Goal: Task Accomplishment & Management: Manage account settings

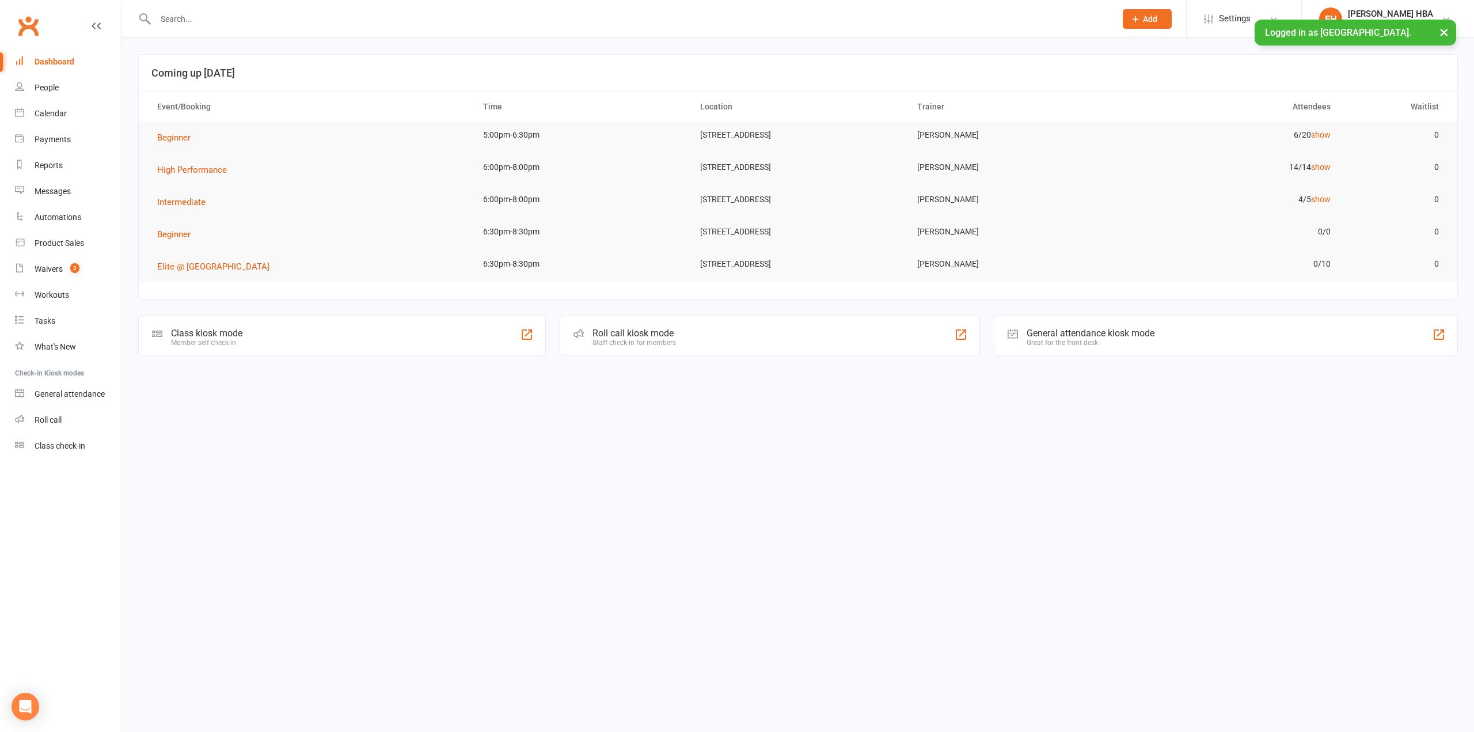
click at [241, 15] on input "text" at bounding box center [629, 19] width 955 height 16
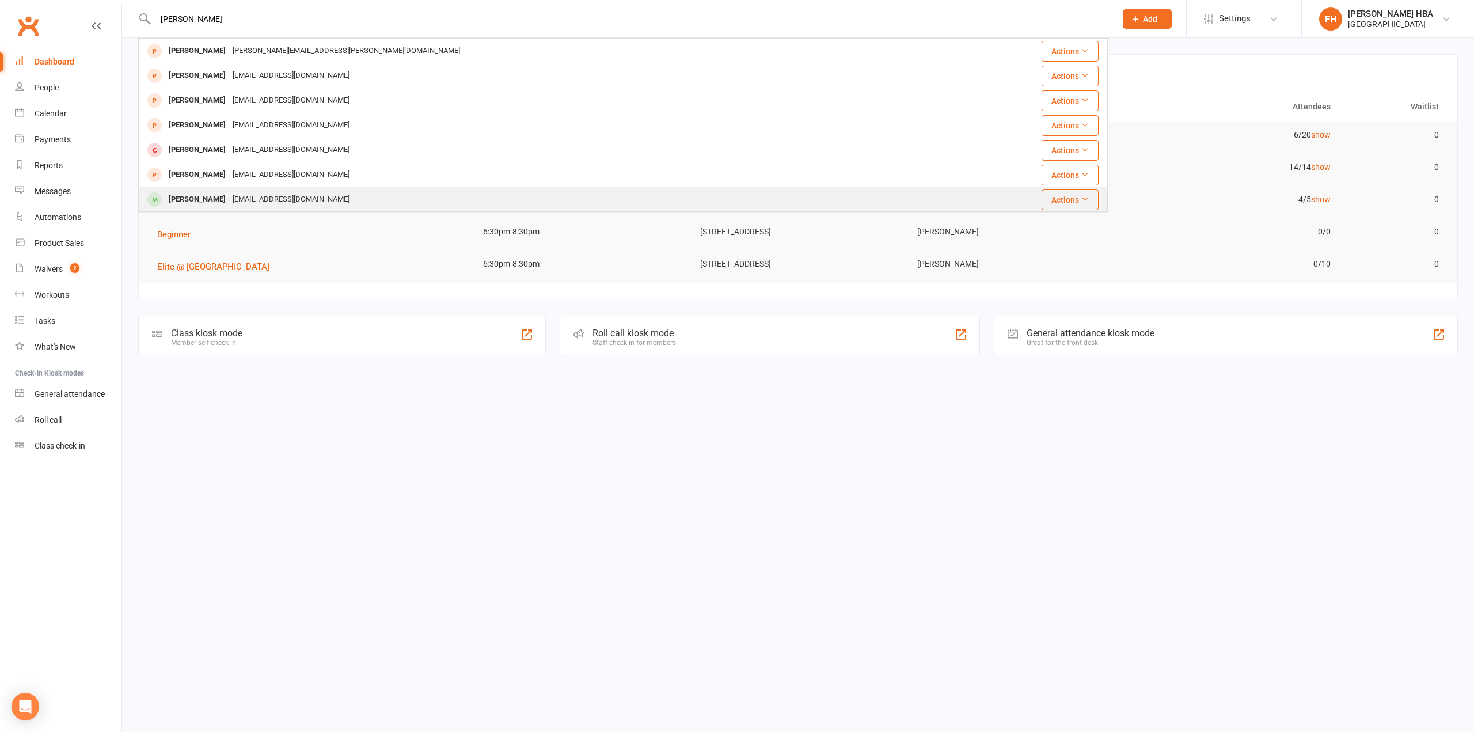
type input "[PERSON_NAME]"
click at [240, 194] on div "[EMAIL_ADDRESS][DOMAIN_NAME]" at bounding box center [291, 199] width 124 height 17
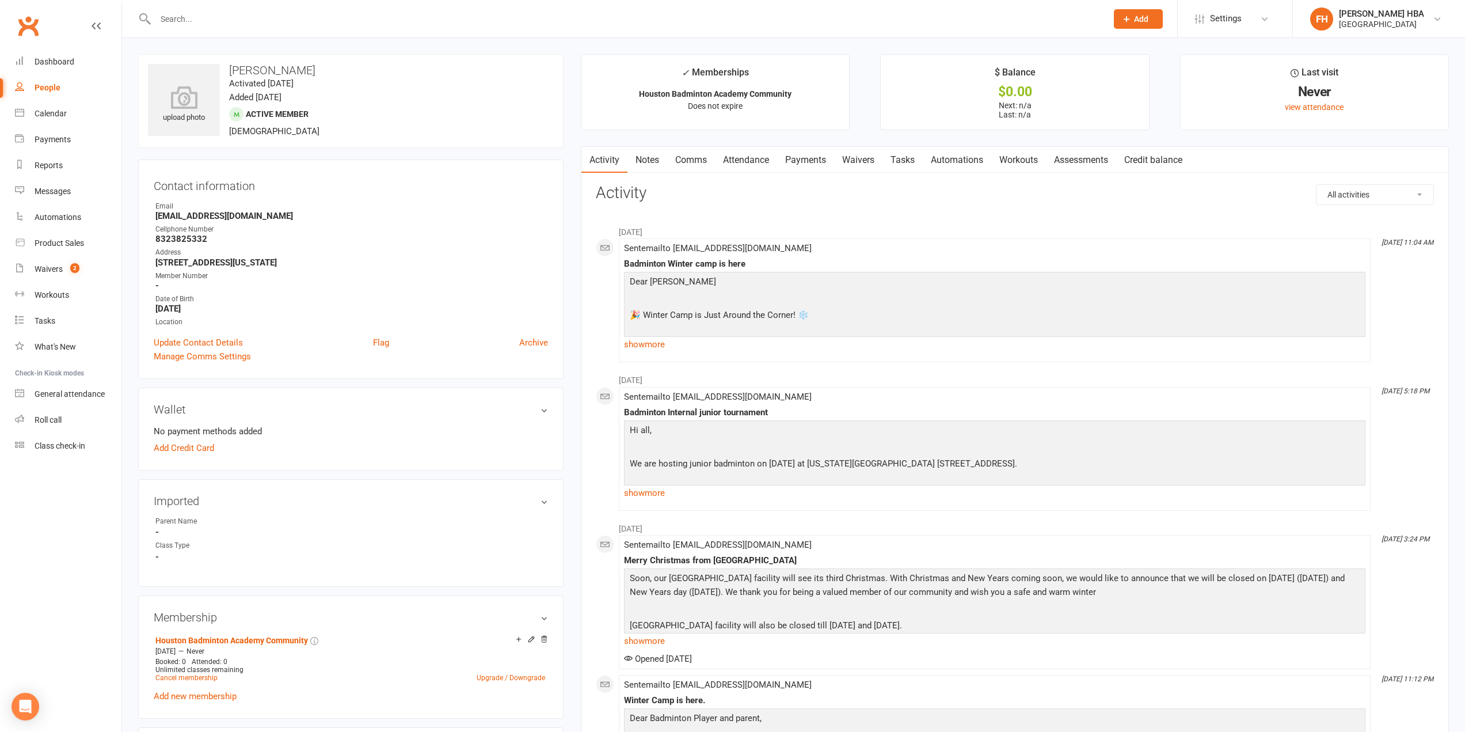
click at [753, 160] on link "Attendance" at bounding box center [746, 160] width 62 height 26
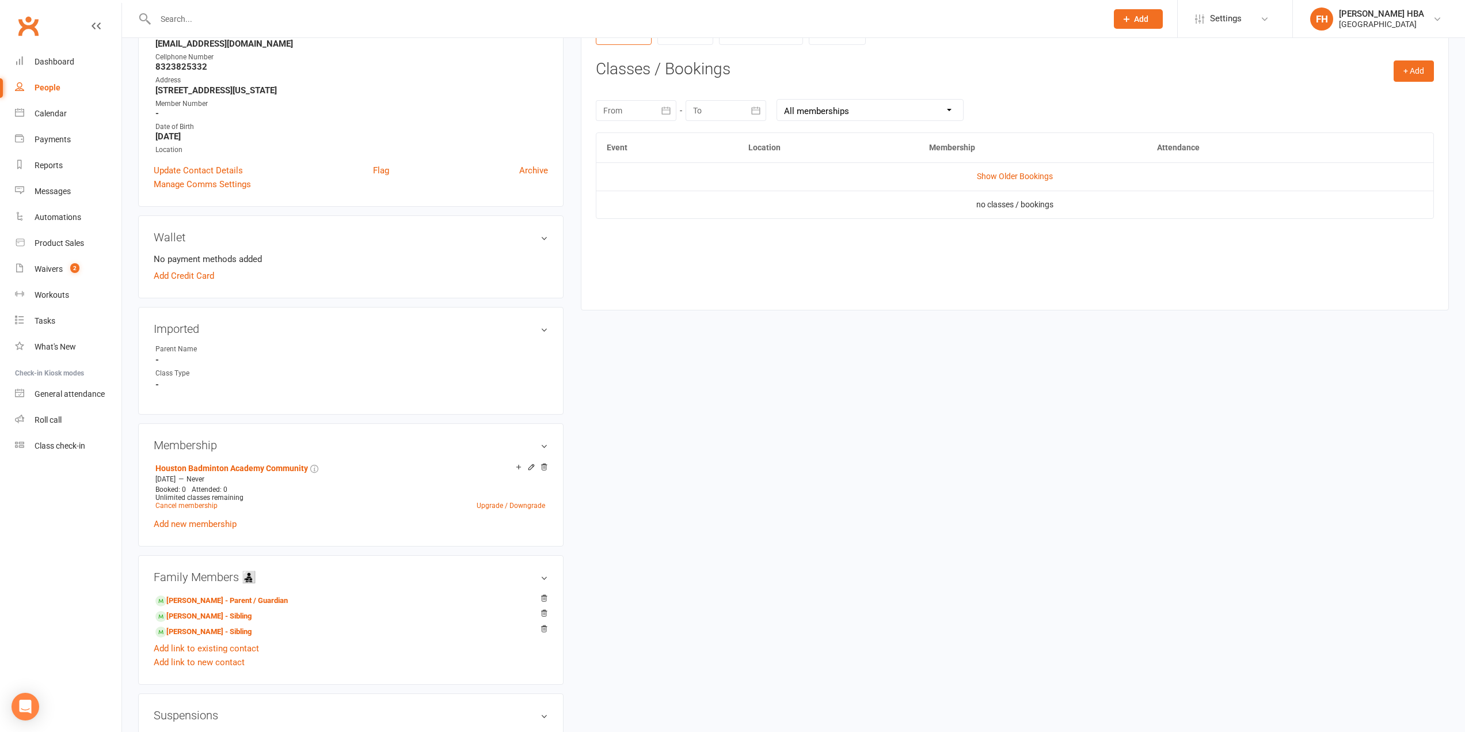
scroll to position [173, 0]
click at [203, 507] on link "Cancel membership" at bounding box center [186, 505] width 62 height 8
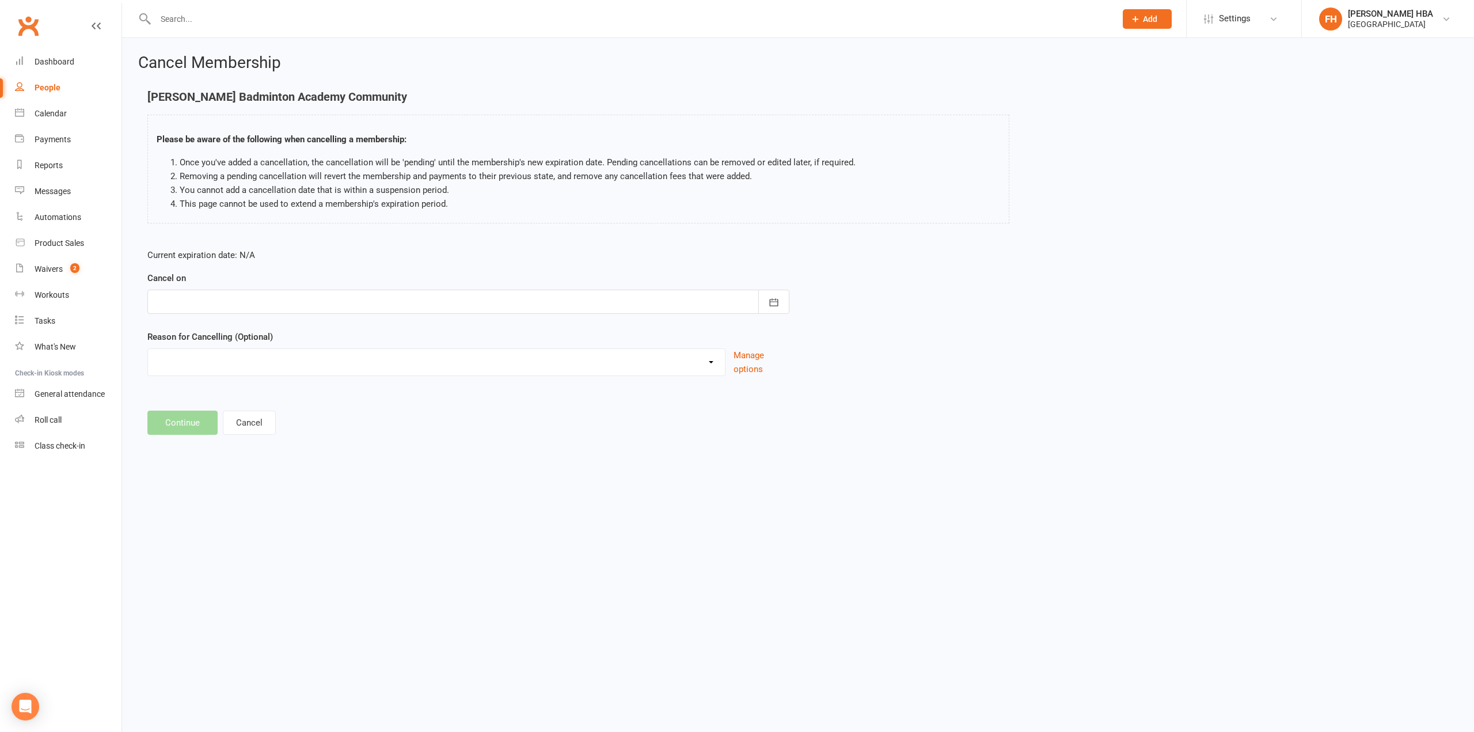
drag, startPoint x: 587, startPoint y: 315, endPoint x: 587, endPoint y: 305, distance: 10.4
click at [587, 315] on form "Current expiration date: N/A Cancel on [DATE] Sun Mon Tue Wed Thu Fri Sat 31 27…" at bounding box center [468, 312] width 642 height 128
click at [587, 305] on div at bounding box center [468, 302] width 642 height 24
click at [319, 419] on span "15" at bounding box center [320, 418] width 9 height 9
type input "[DATE]"
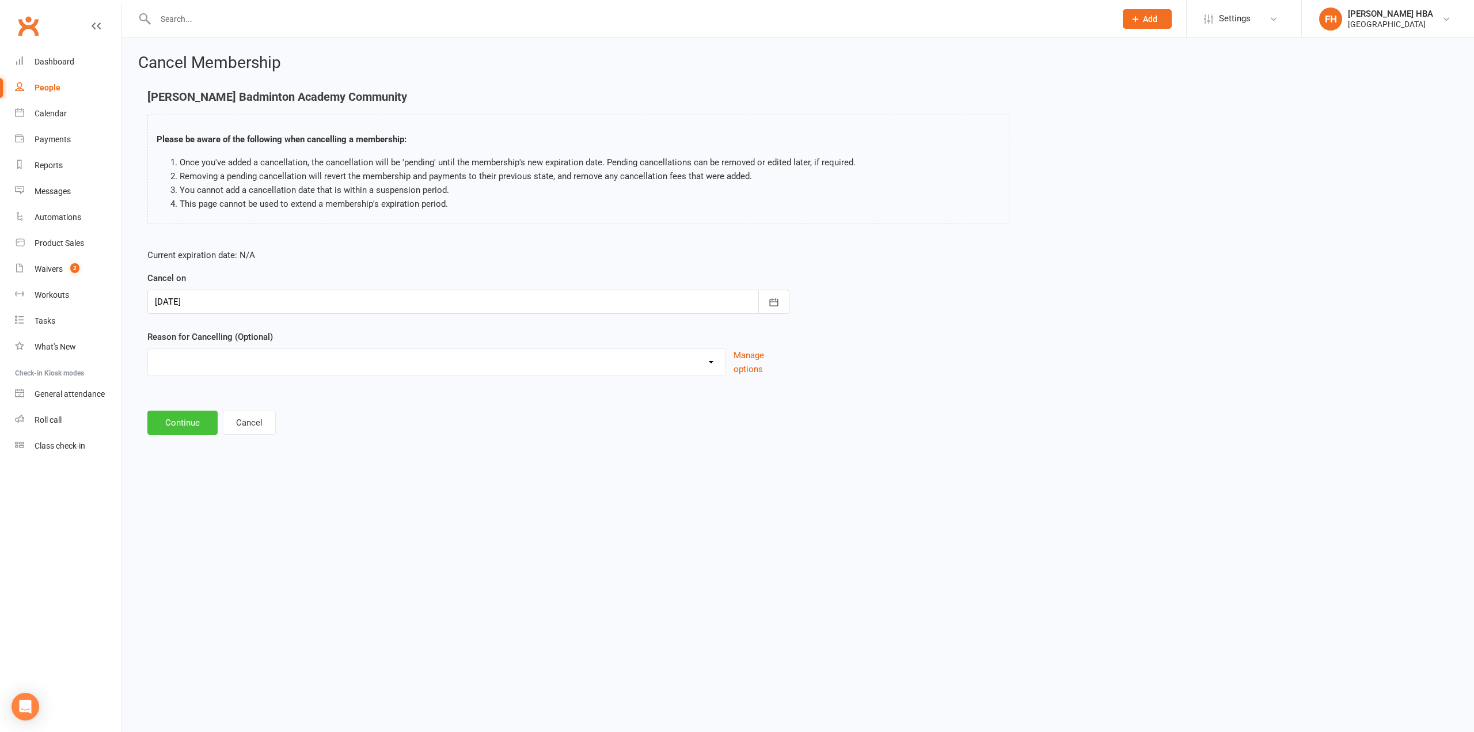
click at [202, 414] on button "Continue" at bounding box center [182, 422] width 70 height 24
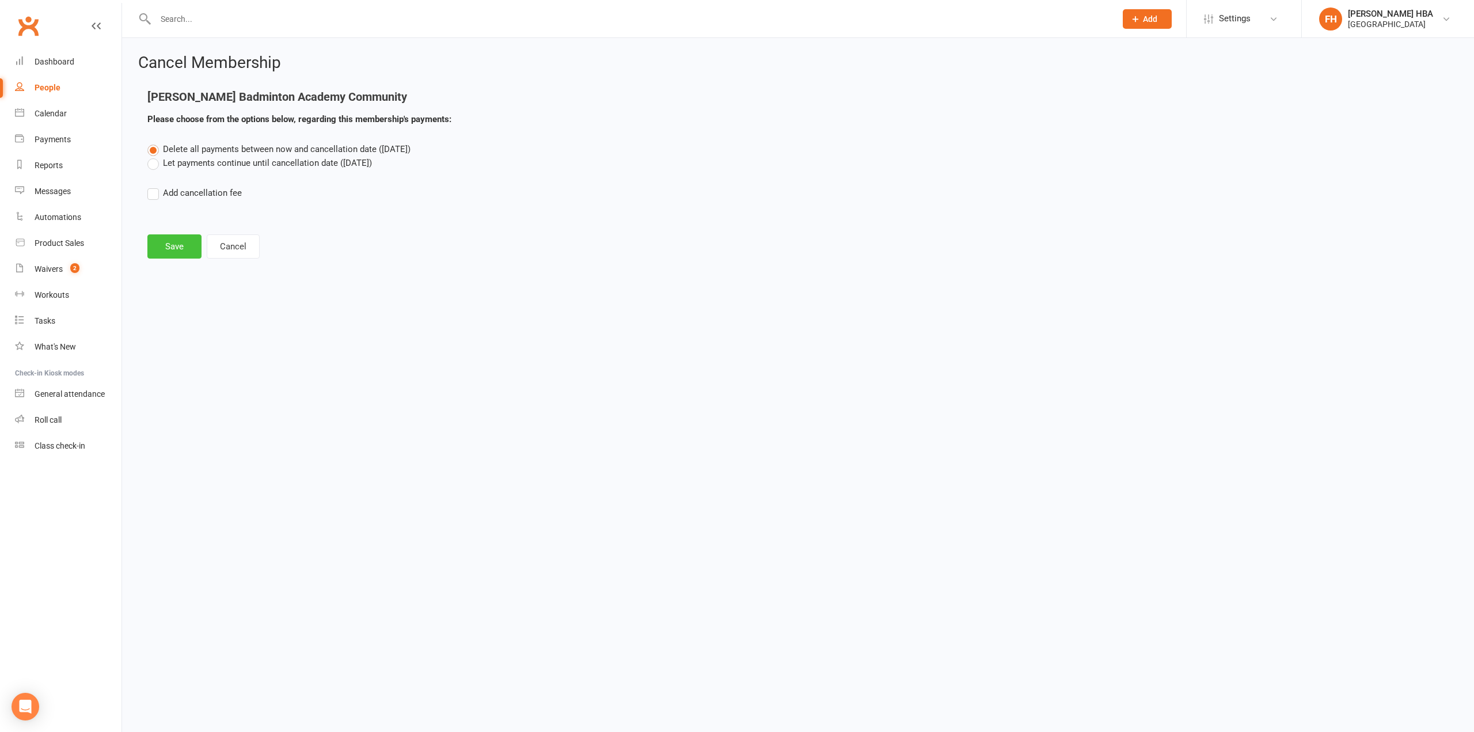
click at [182, 252] on button "Save" at bounding box center [174, 246] width 54 height 24
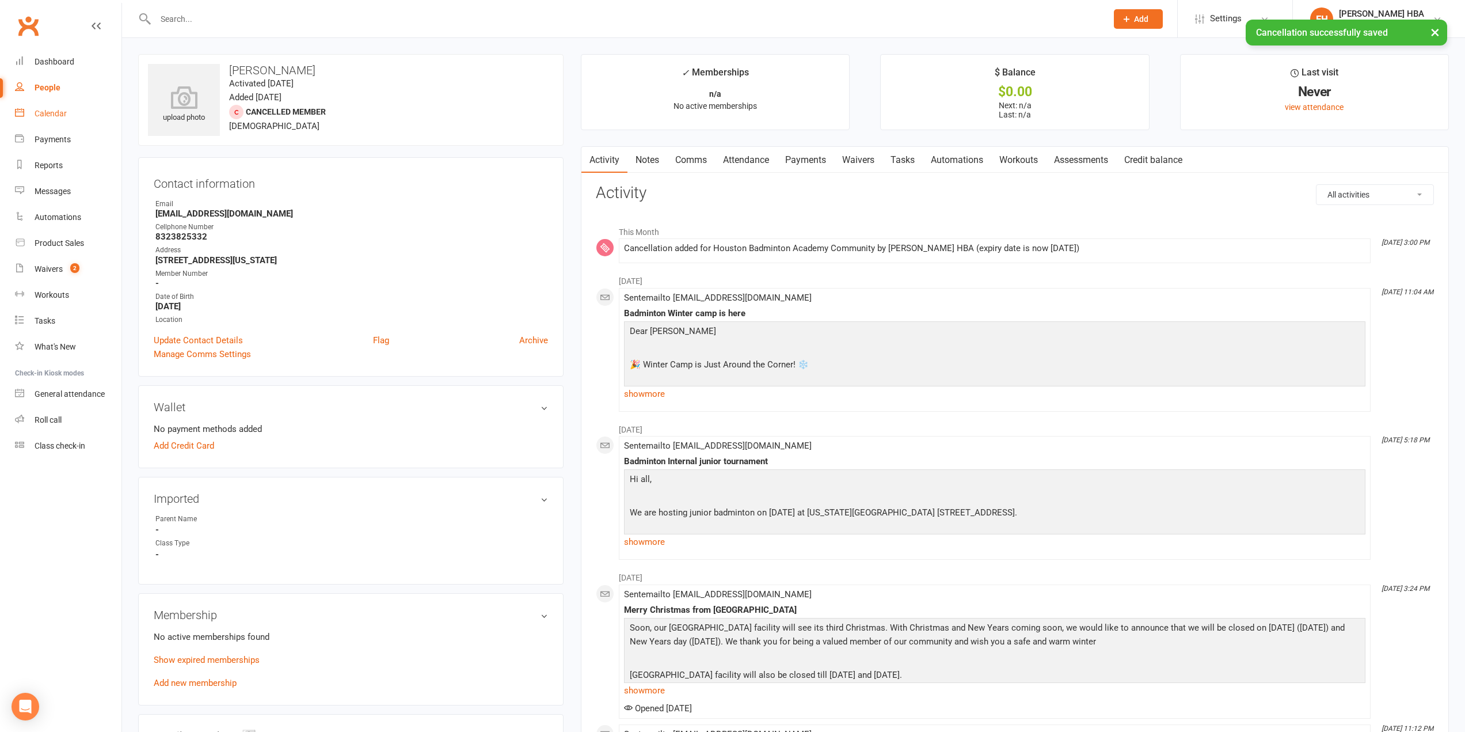
click at [41, 119] on link "Calendar" at bounding box center [68, 114] width 106 height 26
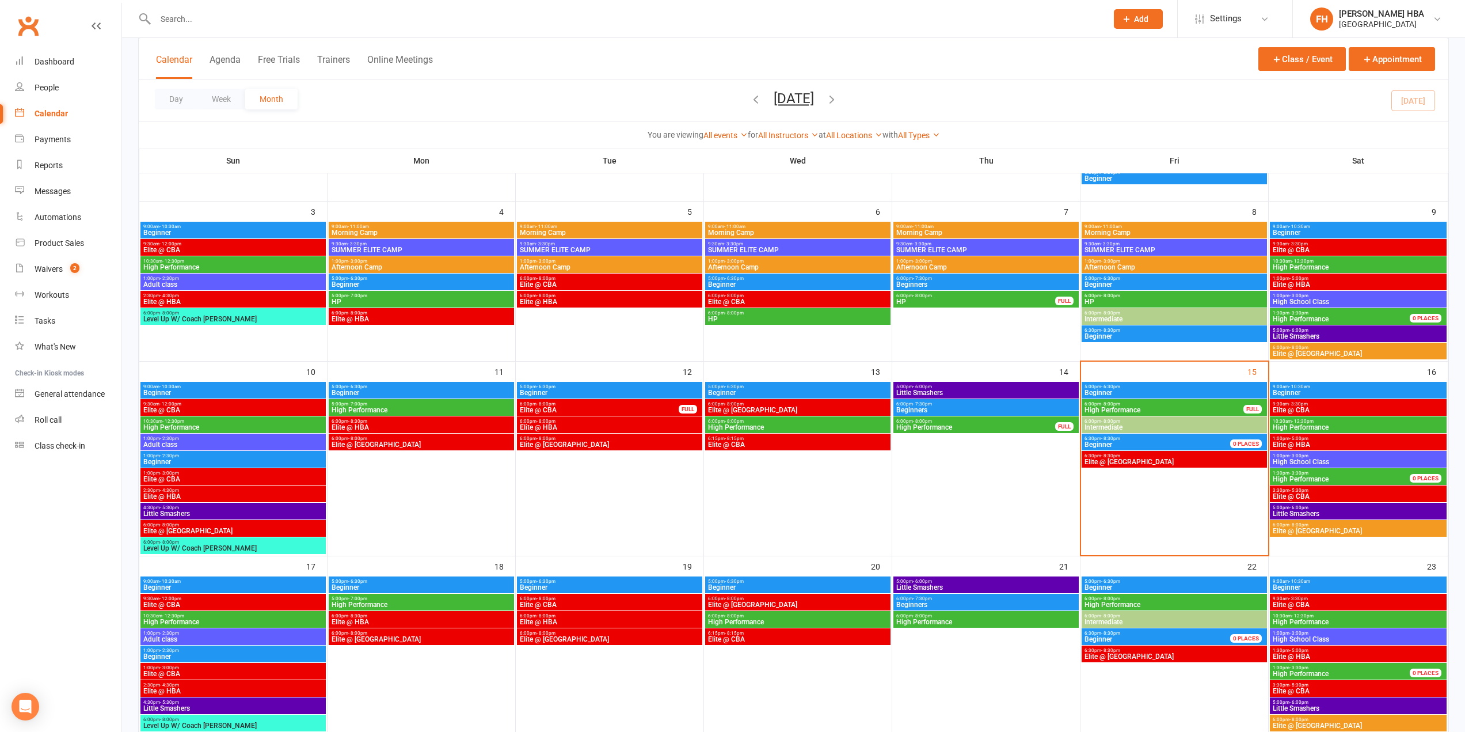
scroll to position [230, 0]
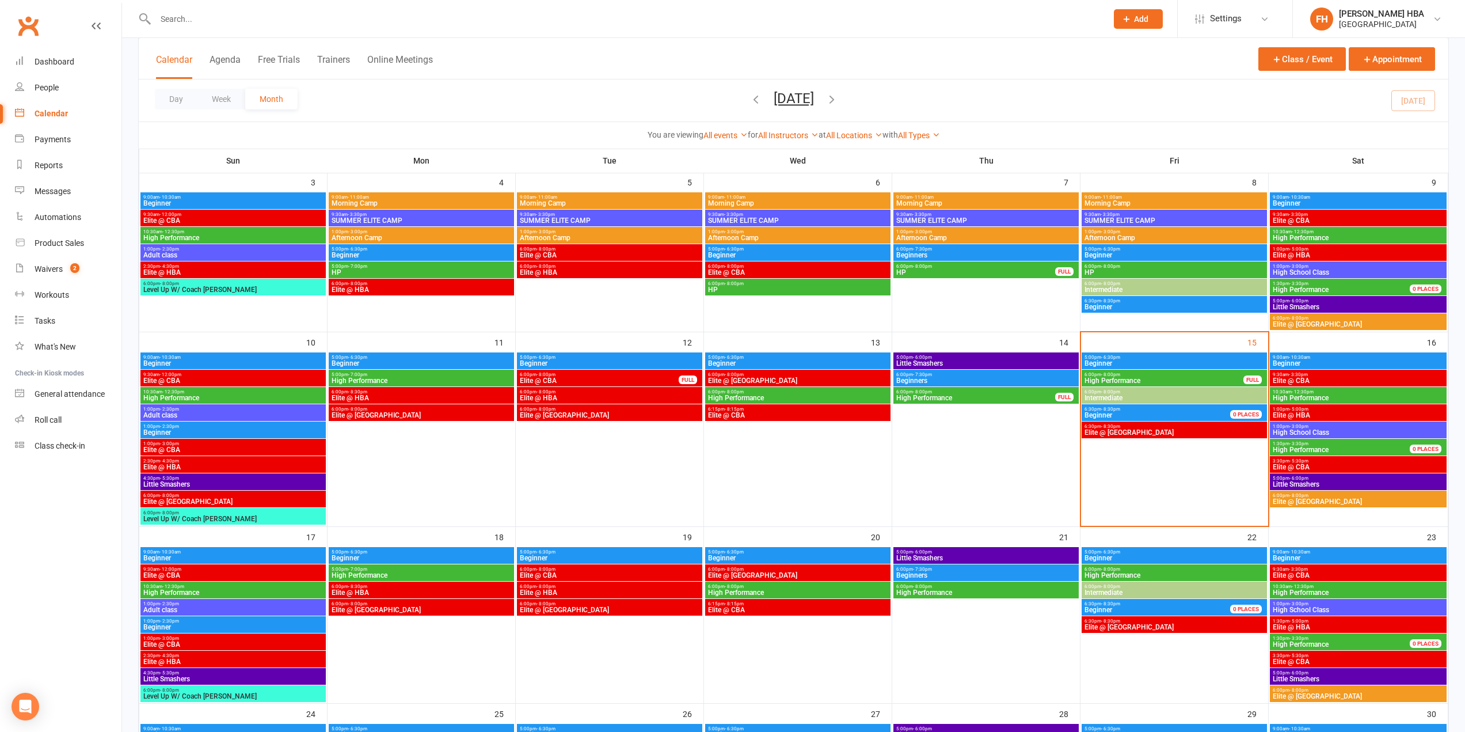
click at [1105, 356] on span "- 6:30pm" at bounding box center [1110, 357] width 19 height 5
click at [1115, 377] on span "High Performance" at bounding box center [1164, 380] width 160 height 7
click at [1114, 380] on span "High Performance" at bounding box center [1164, 380] width 160 height 7
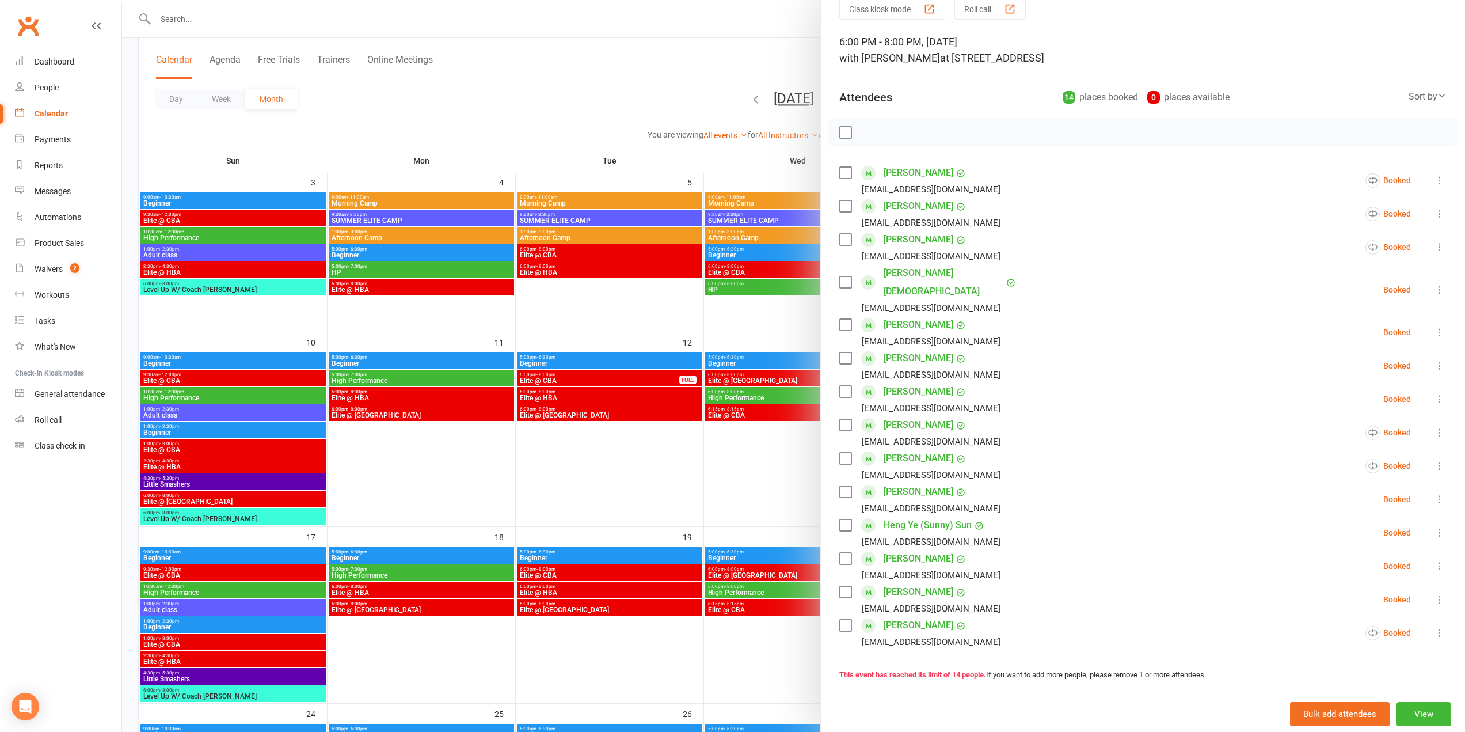
scroll to position [58, 0]
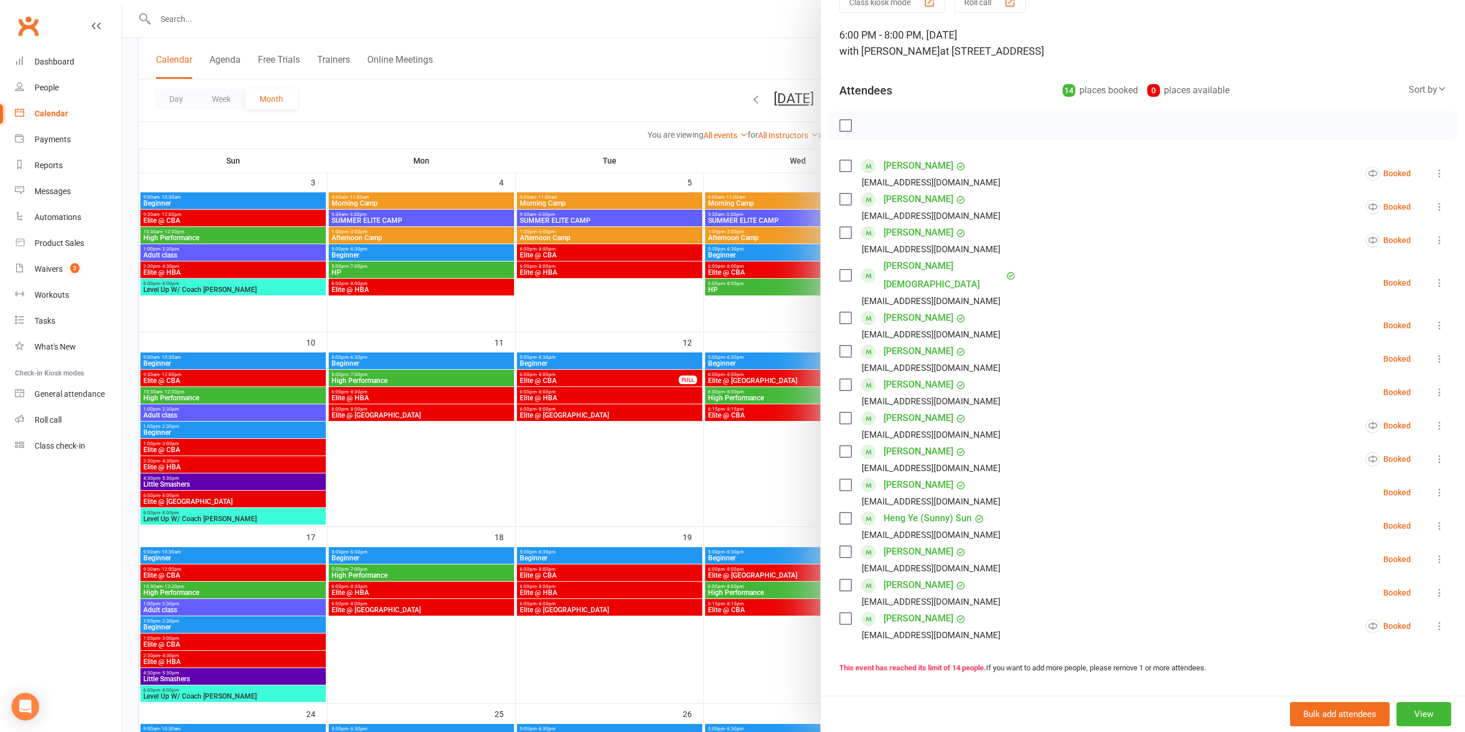
click at [845, 546] on label at bounding box center [845, 552] width 12 height 12
click at [1434, 553] on icon at bounding box center [1440, 559] width 12 height 12
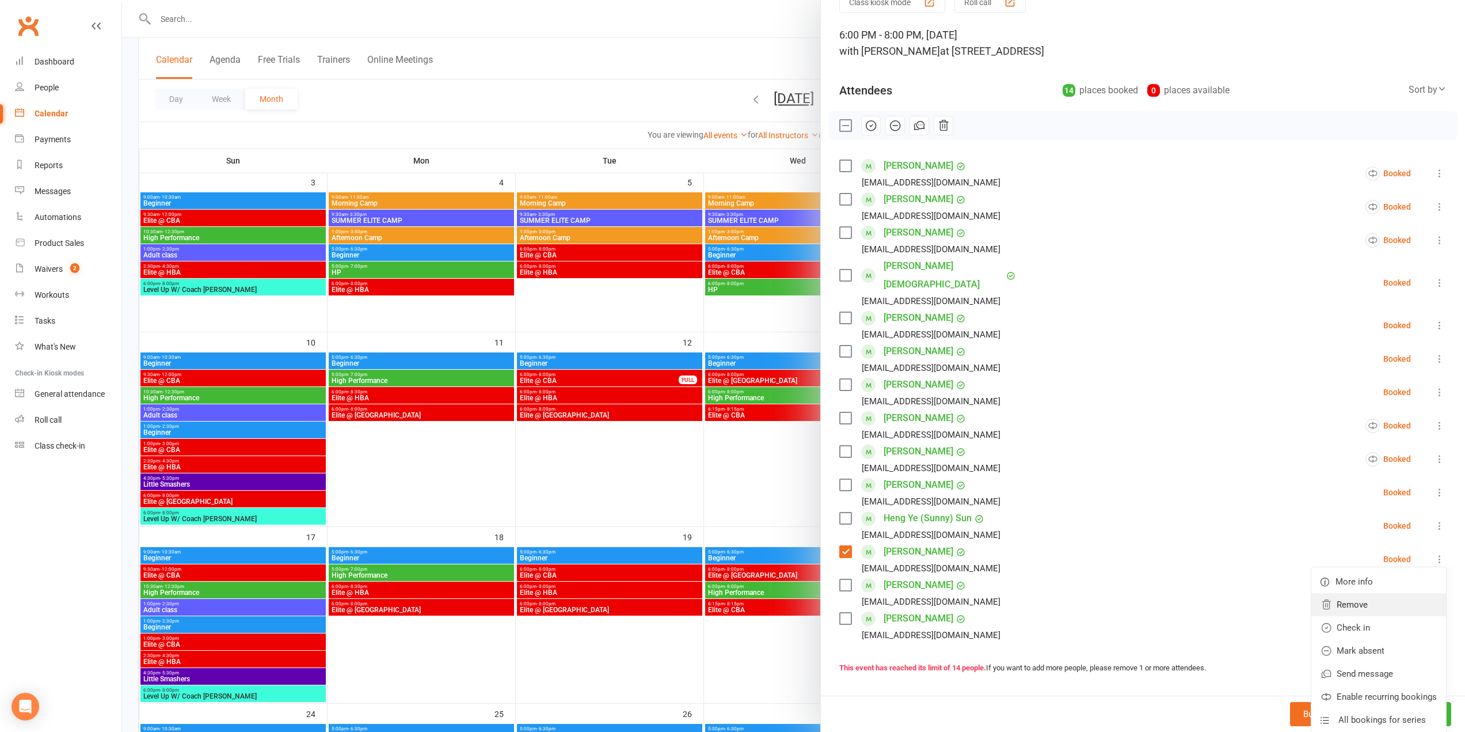
click at [1370, 593] on link "Remove" at bounding box center [1378, 604] width 135 height 23
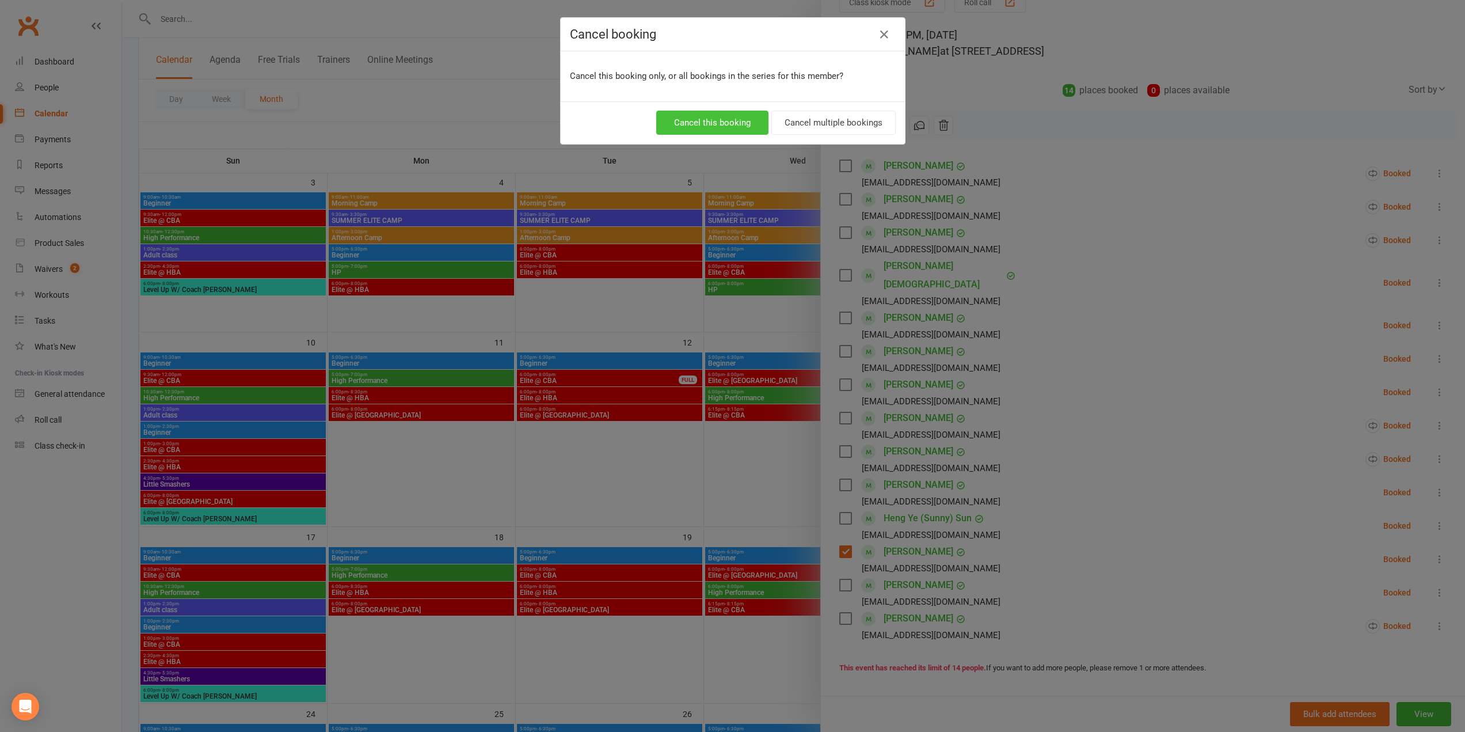
click at [752, 123] on button "Cancel this booking" at bounding box center [712, 123] width 112 height 24
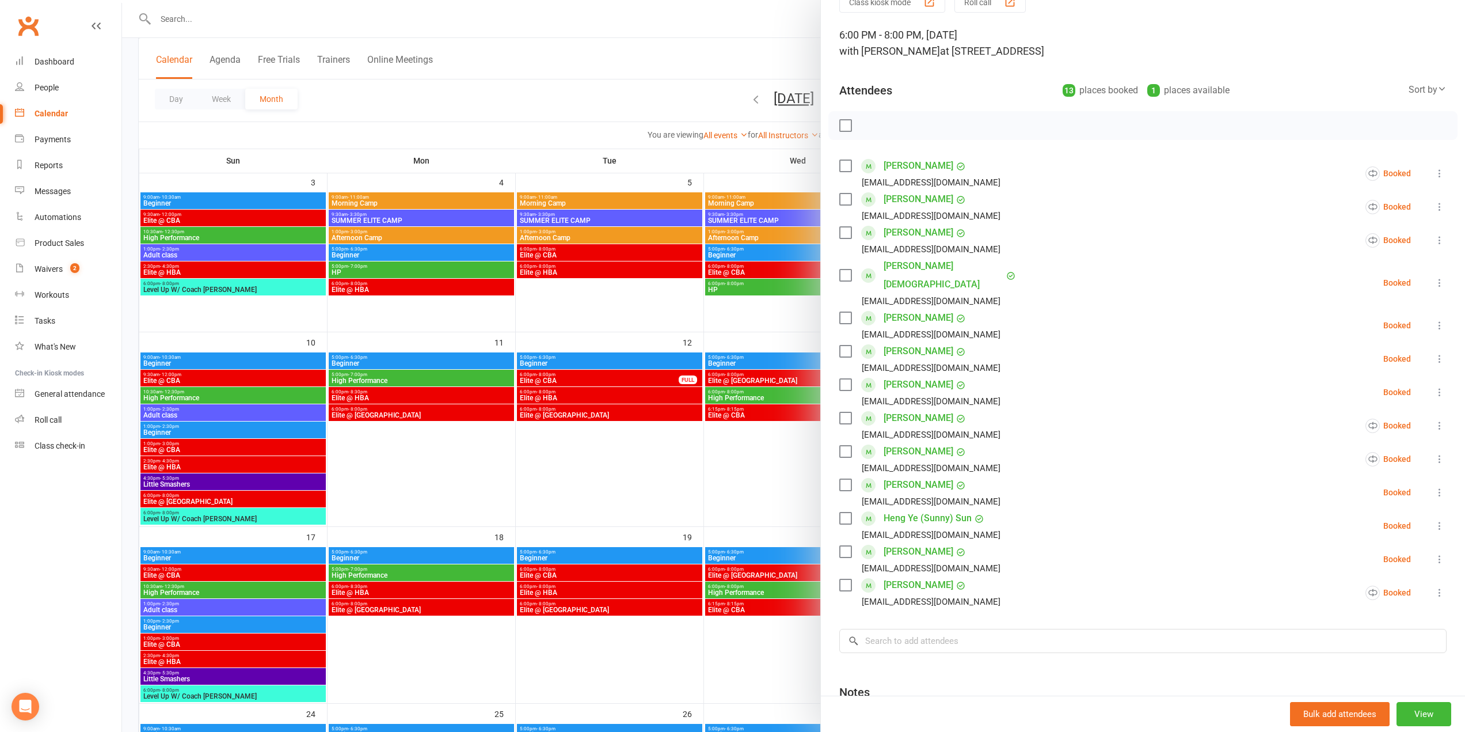
click at [635, 140] on div at bounding box center [793, 366] width 1343 height 732
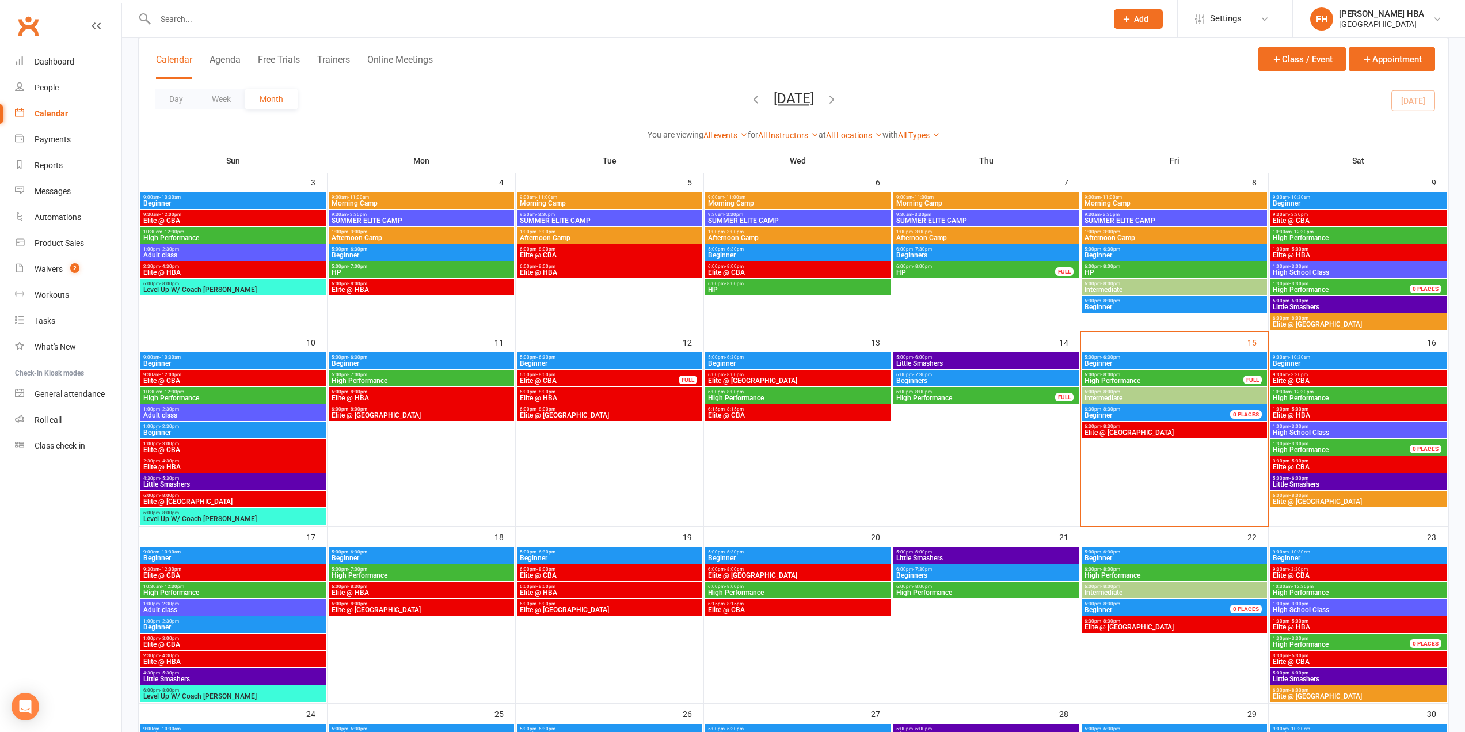
click at [573, 16] on input "text" at bounding box center [625, 19] width 947 height 16
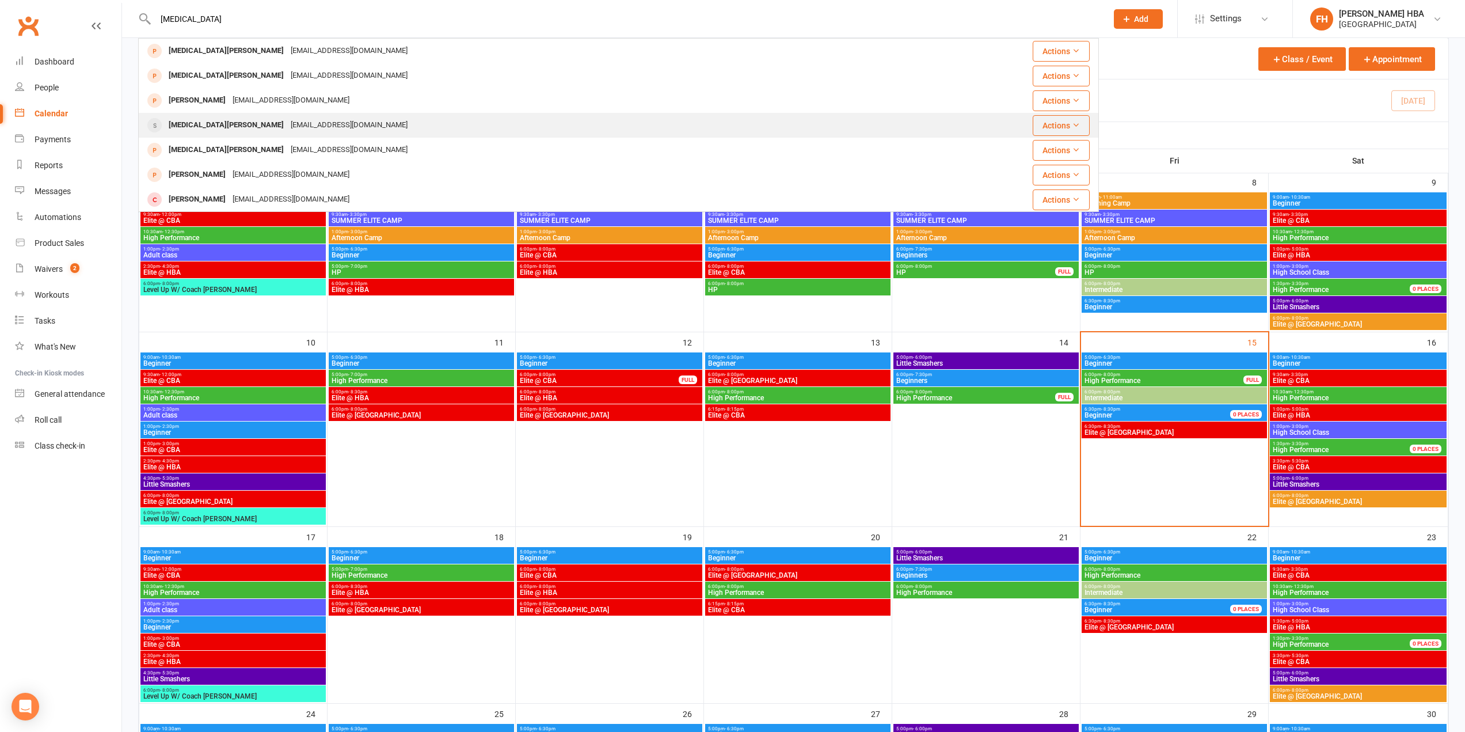
type input "[MEDICAL_DATA]"
click at [287, 126] on div "[EMAIL_ADDRESS][DOMAIN_NAME]" at bounding box center [349, 125] width 124 height 17
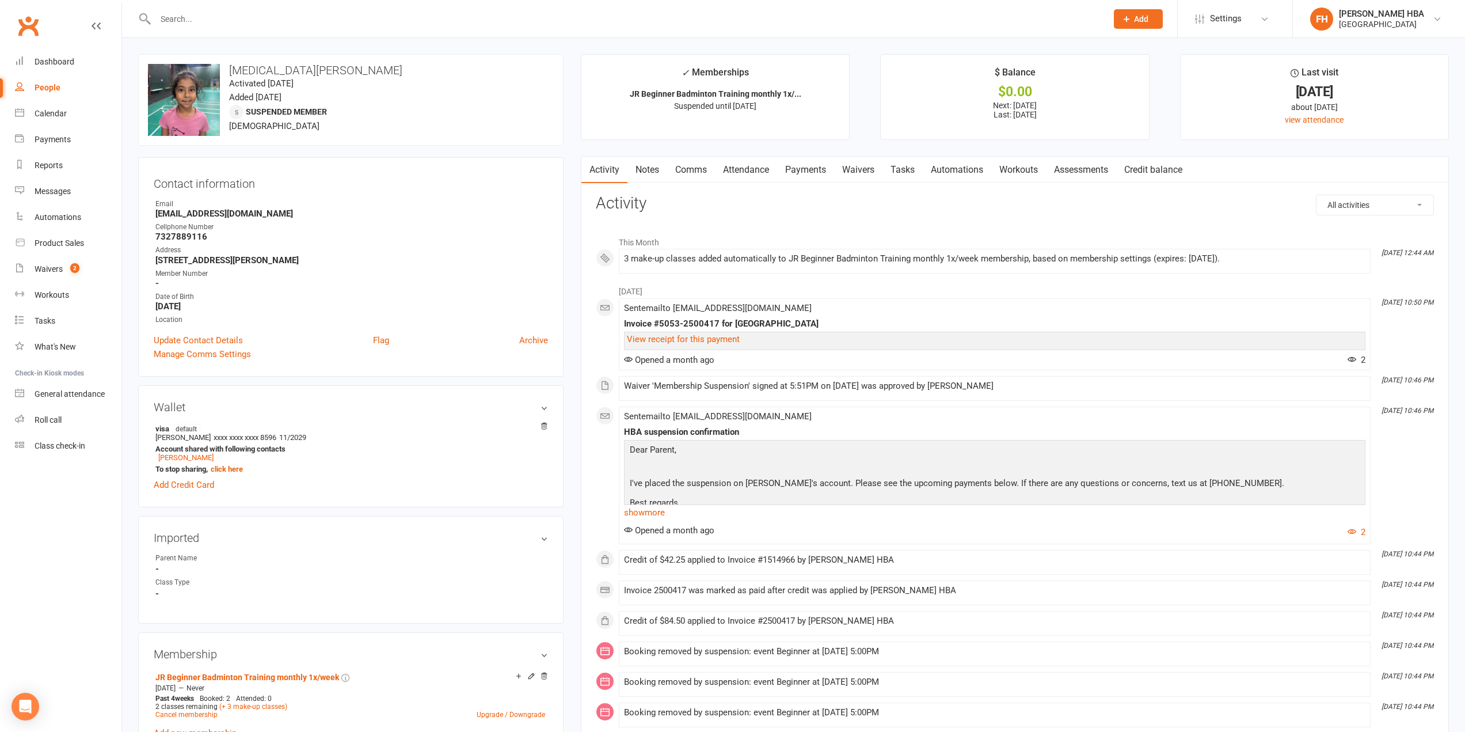
click at [764, 173] on link "Attendance" at bounding box center [746, 170] width 62 height 26
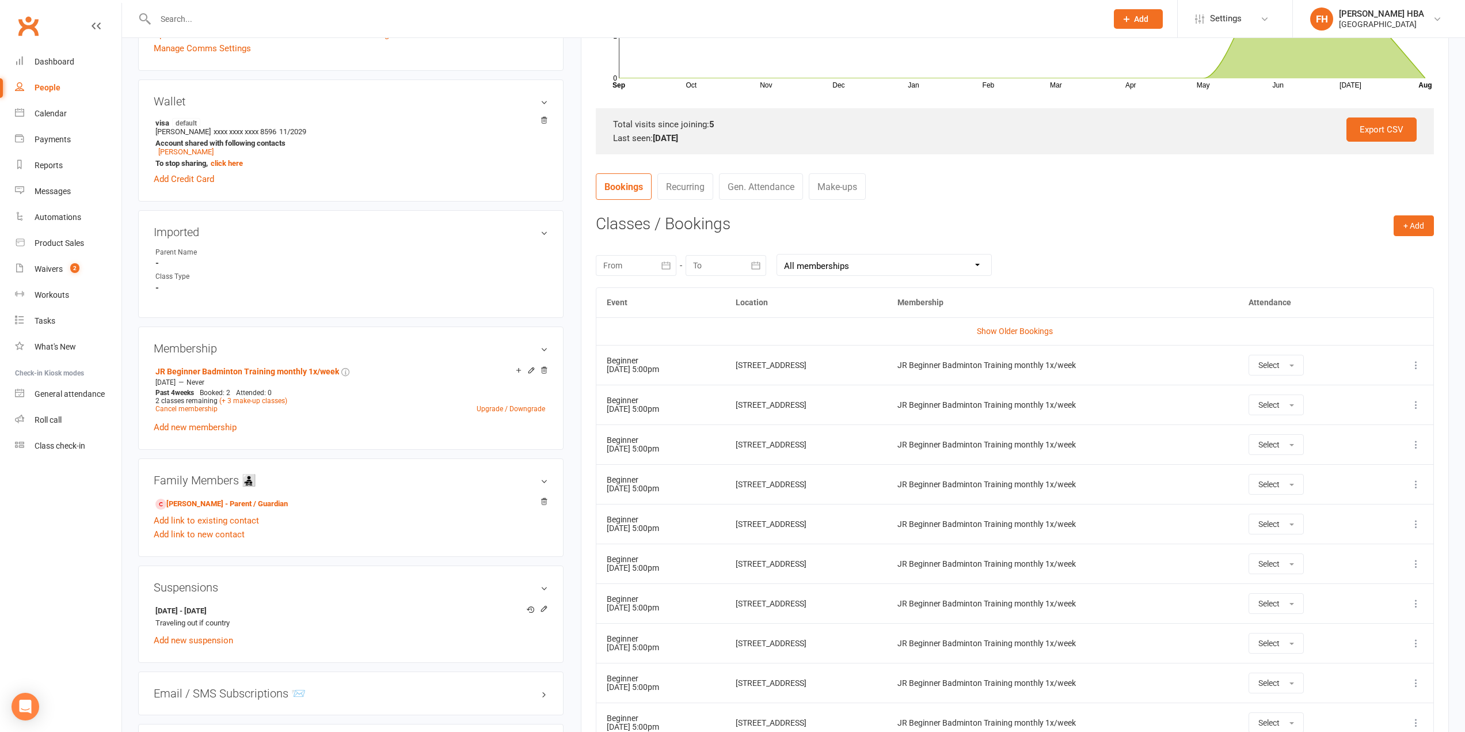
scroll to position [345, 0]
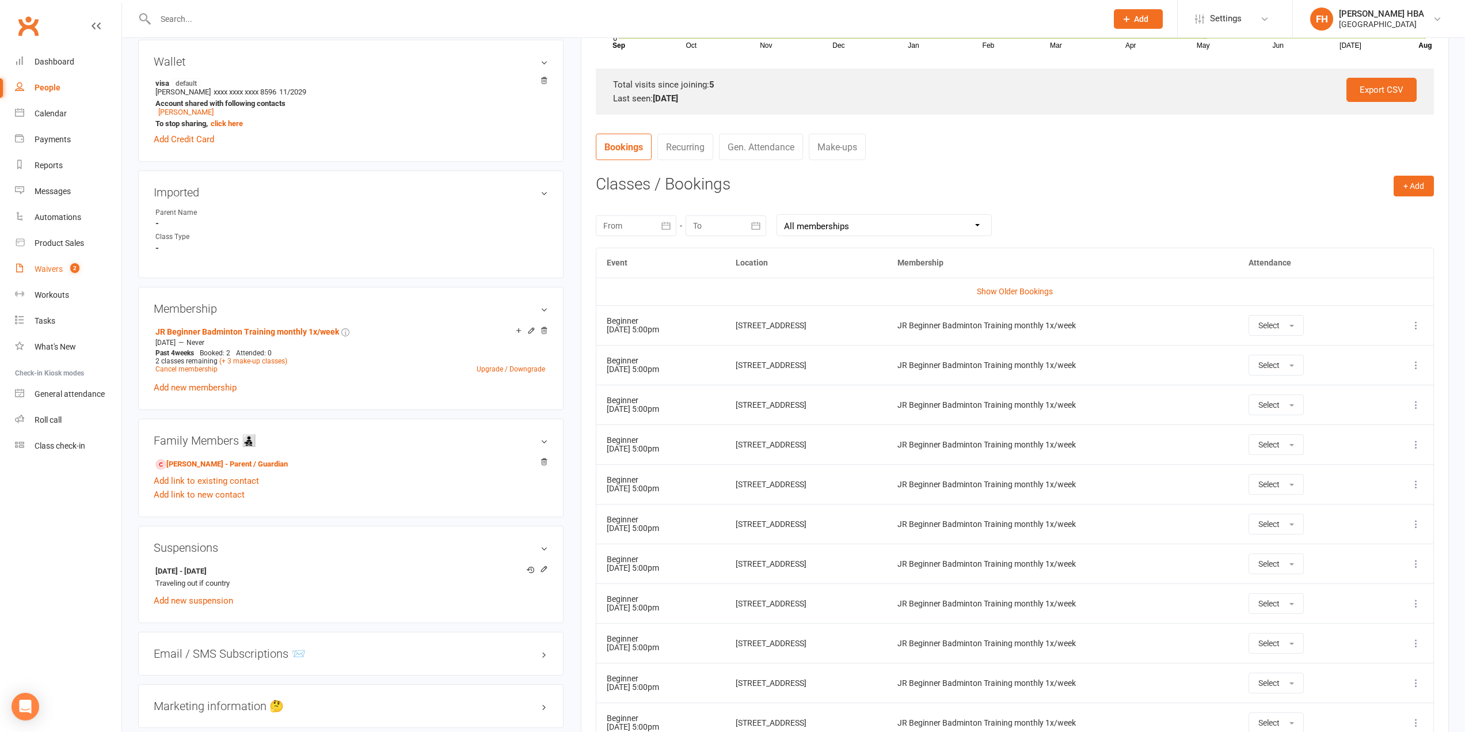
click at [56, 266] on div "Waivers" at bounding box center [49, 268] width 28 height 9
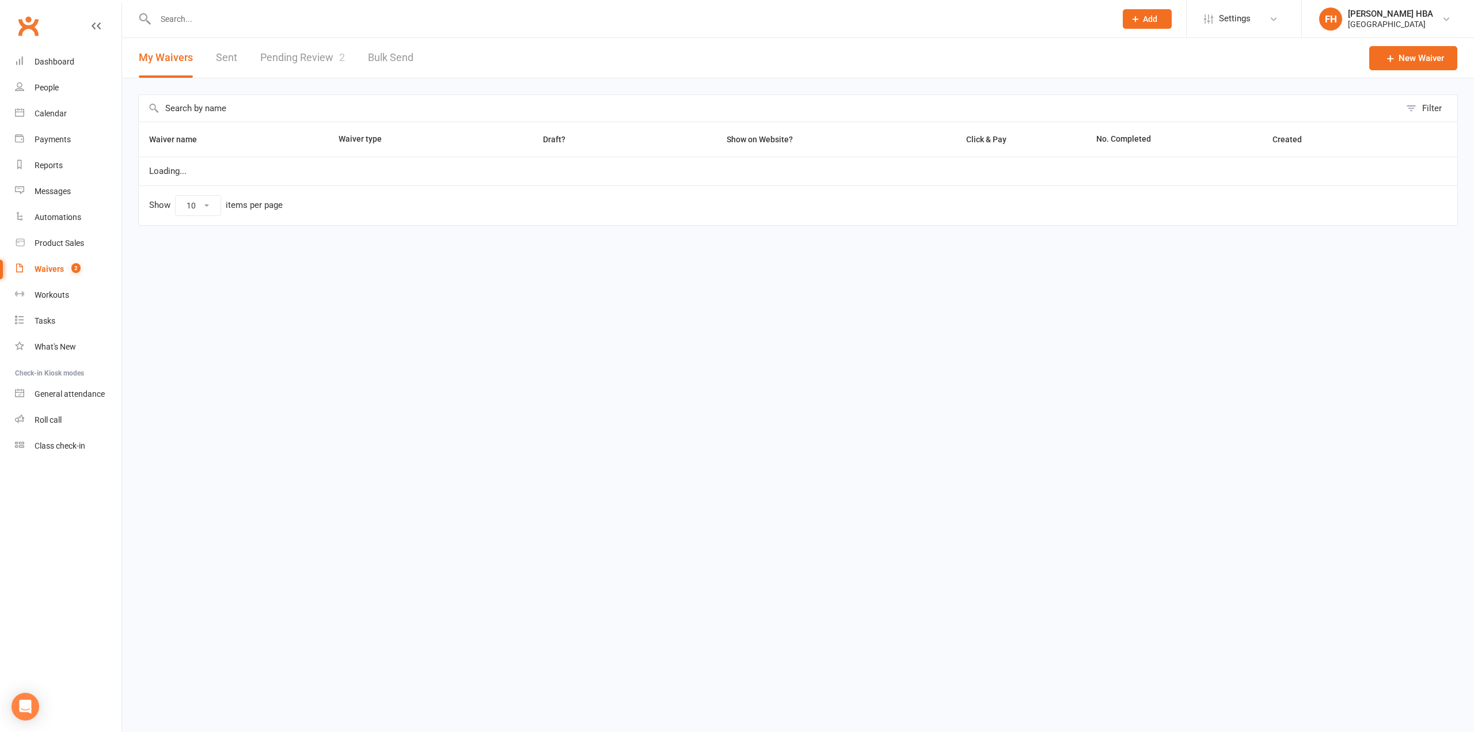
click at [279, 73] on link "Pending Review 2" at bounding box center [302, 58] width 85 height 40
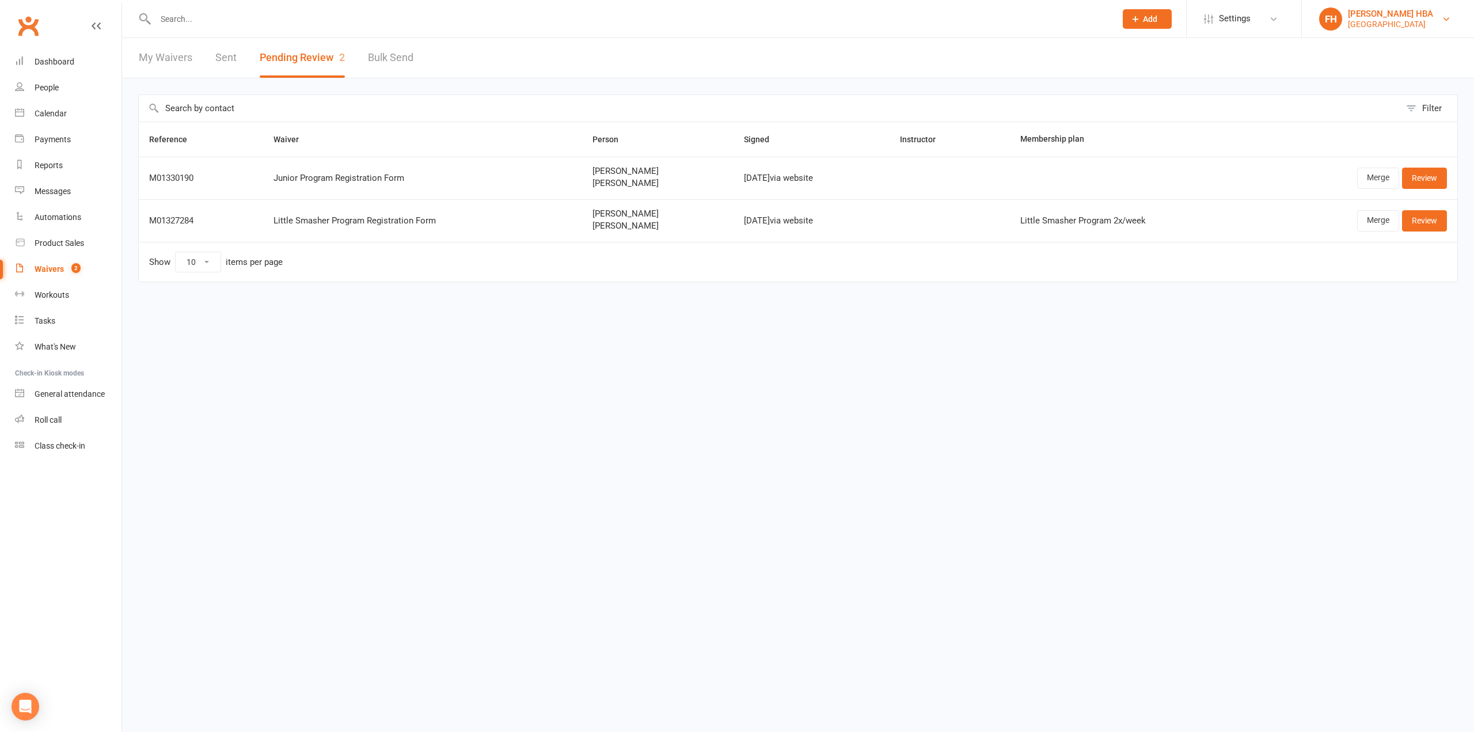
click at [1369, 21] on div "[GEOGRAPHIC_DATA]" at bounding box center [1389, 24] width 85 height 10
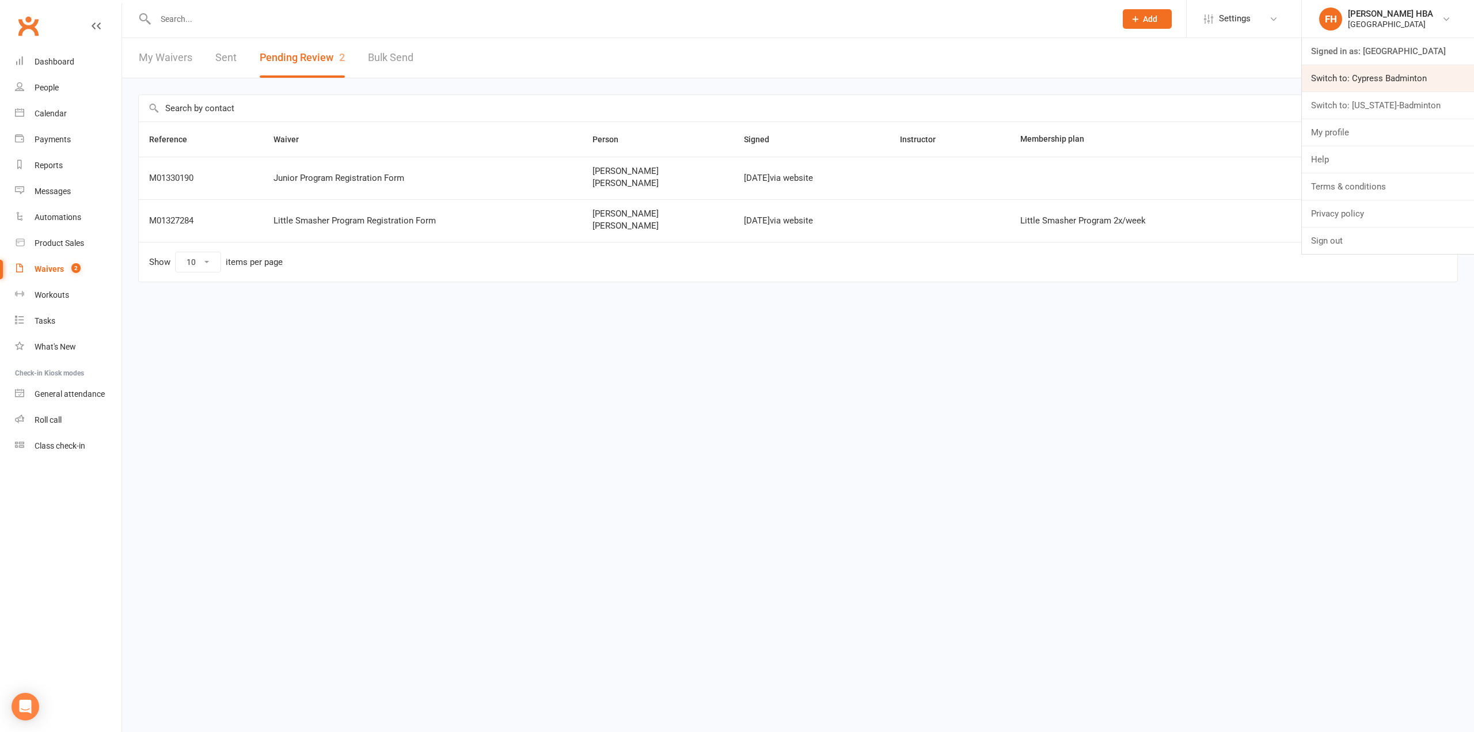
click at [1362, 83] on link "Switch to: Cypress Badminton" at bounding box center [1387, 78] width 172 height 26
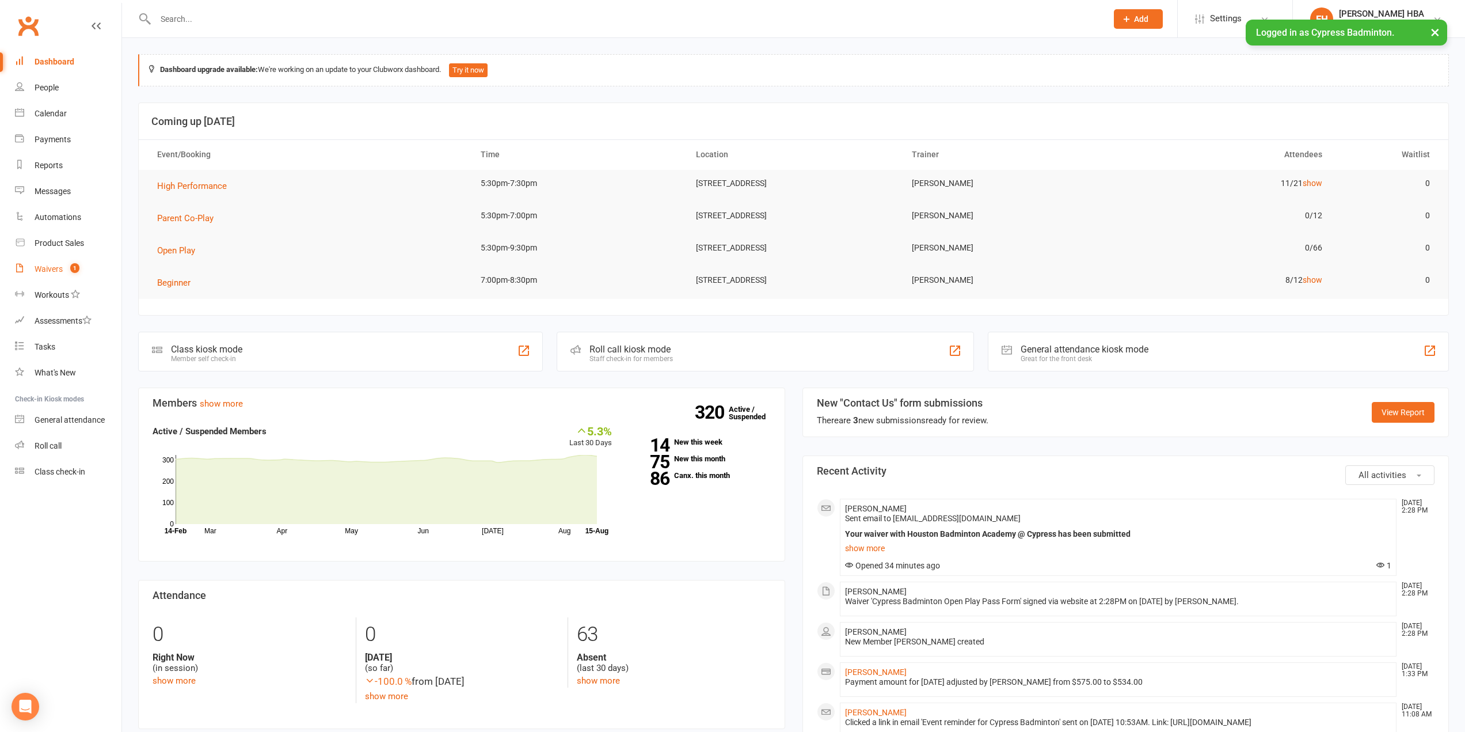
drag, startPoint x: 0, startPoint y: 0, endPoint x: 40, endPoint y: 271, distance: 273.5
click at [37, 272] on div "Waivers" at bounding box center [49, 268] width 28 height 9
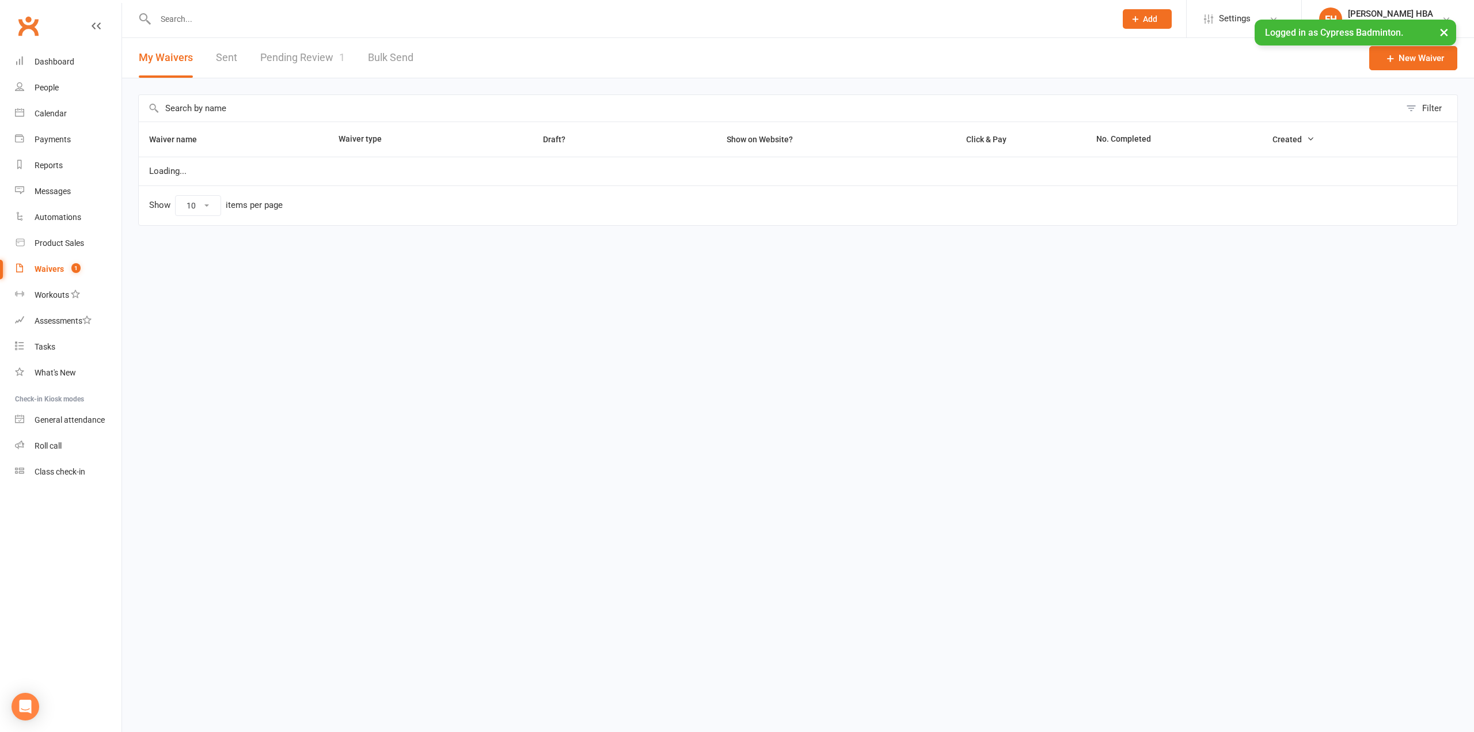
click at [284, 35] on div at bounding box center [622, 18] width 969 height 37
click at [286, 57] on link "Pending Review 1" at bounding box center [302, 58] width 85 height 40
